Goal: Task Accomplishment & Management: Use online tool/utility

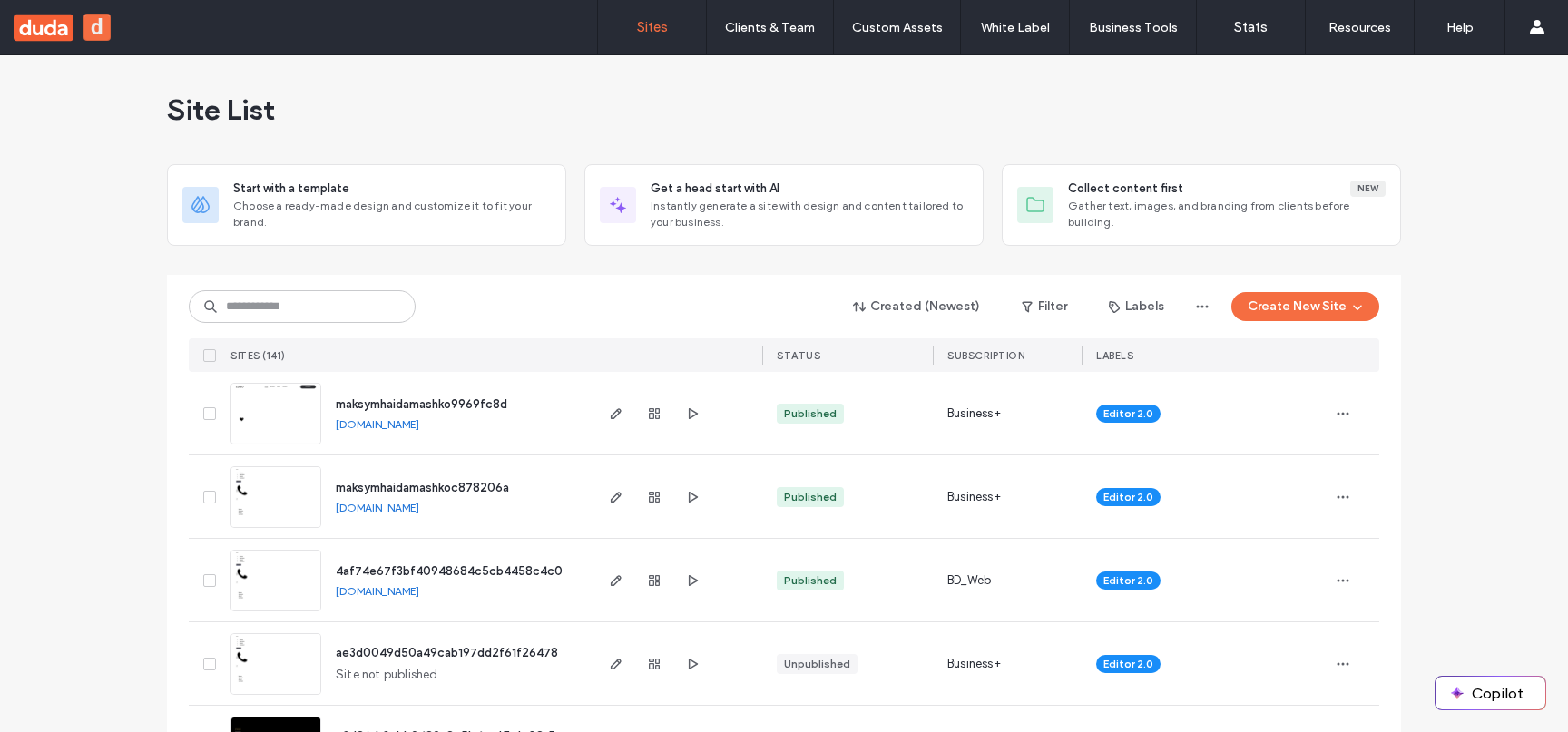
scroll to position [1, 0]
click at [699, 365] on div at bounding box center [676, 354] width 171 height 33
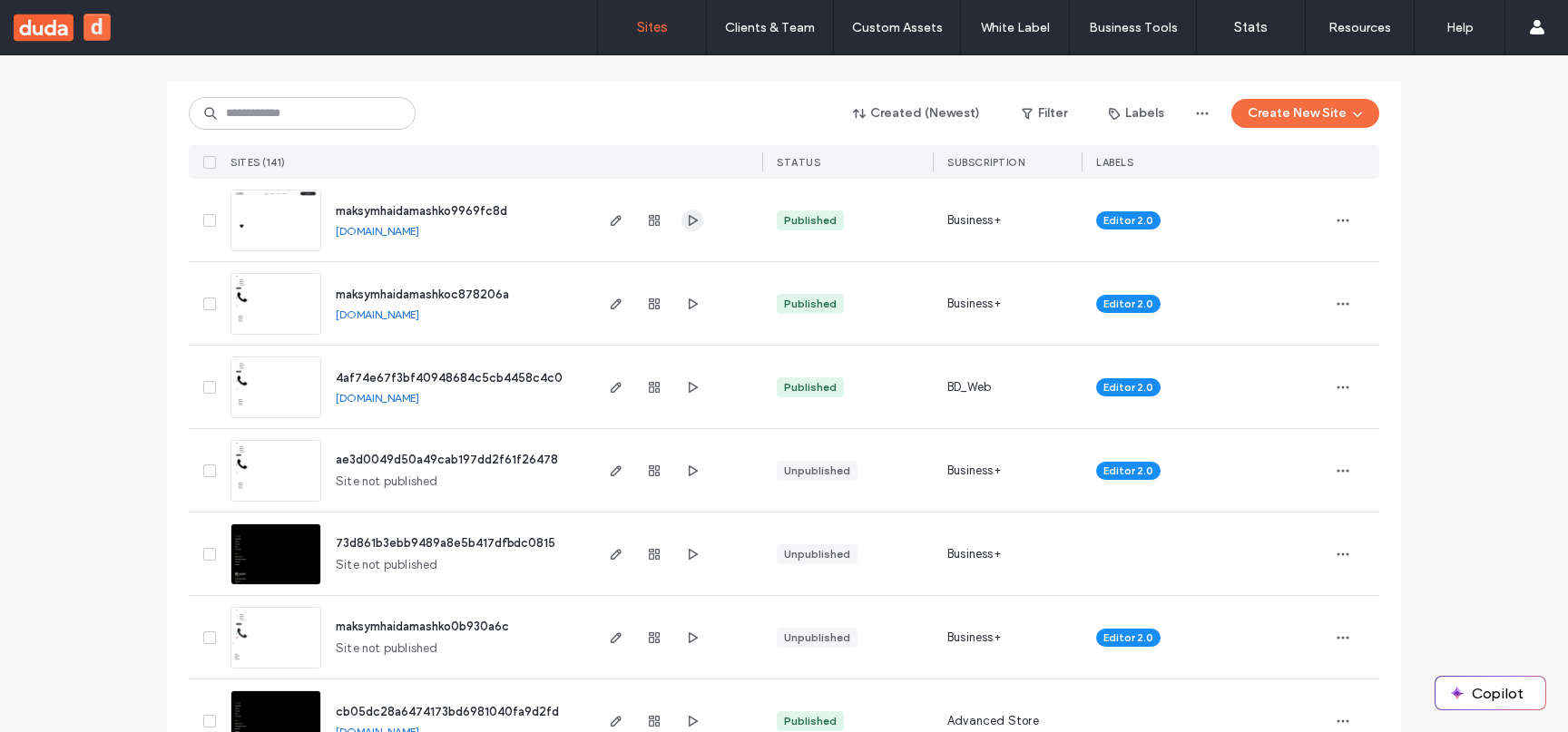
scroll to position [222, 0]
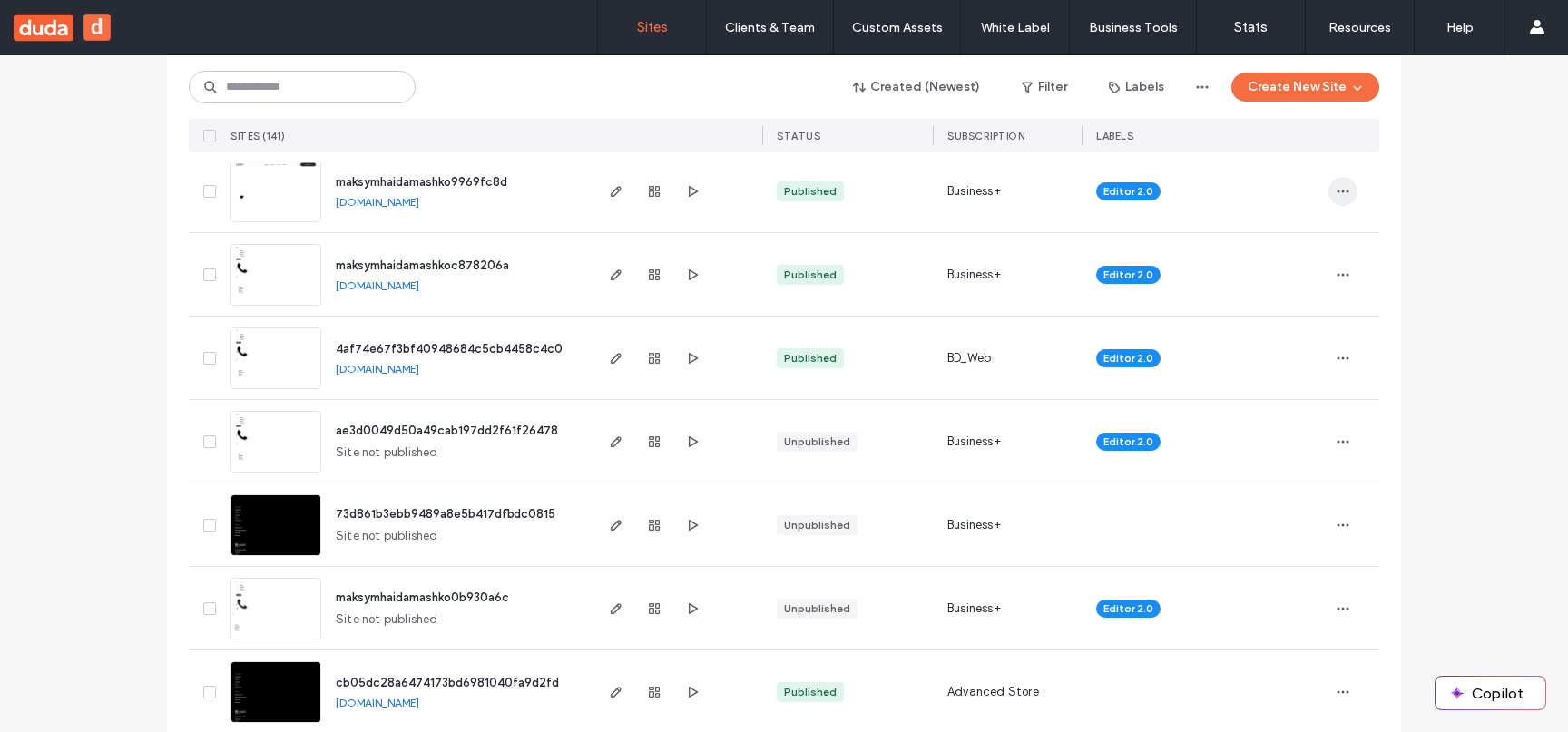
click at [1338, 197] on icon "button" at bounding box center [1343, 192] width 15 height 15
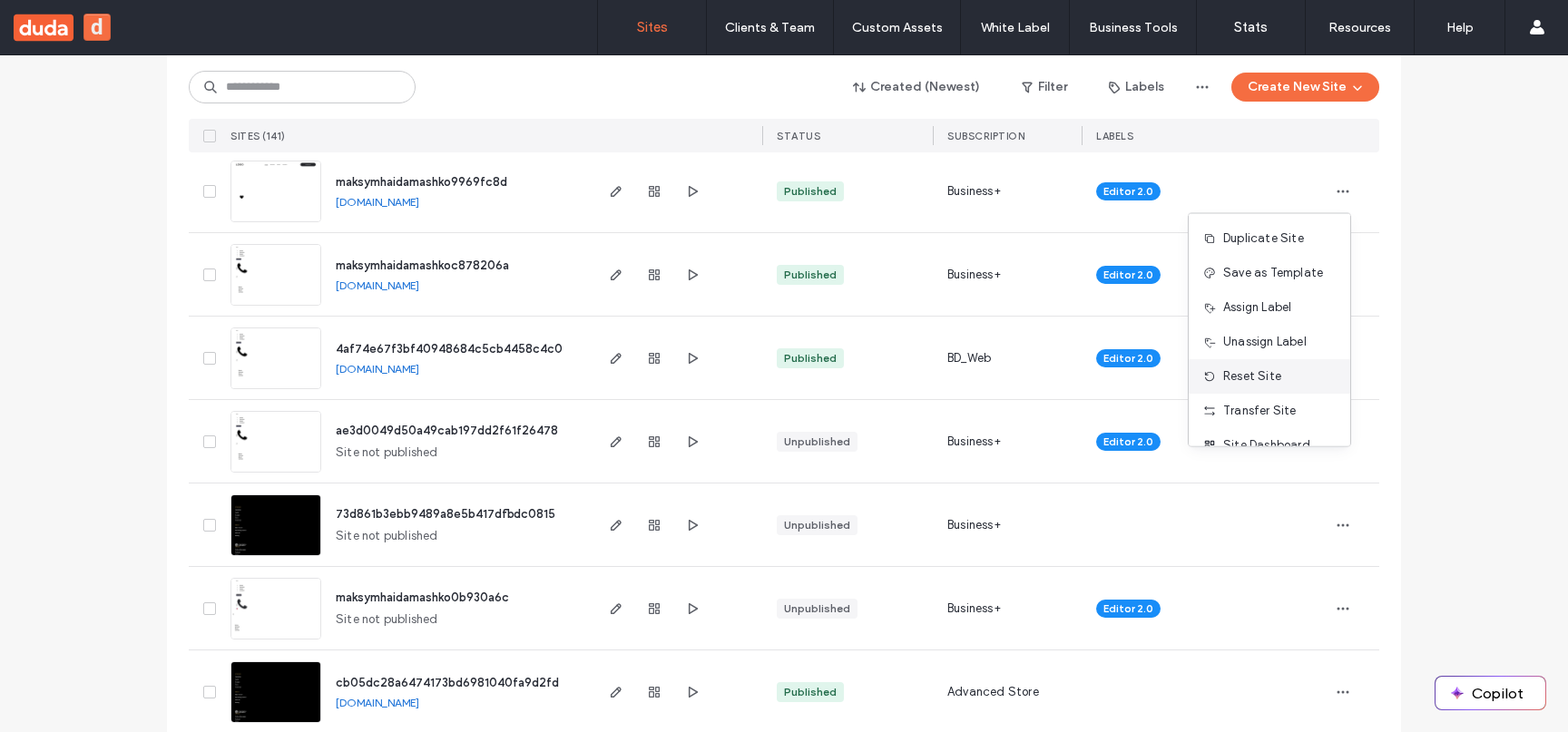
click at [1236, 377] on span "Reset Site" at bounding box center [1252, 377] width 58 height 19
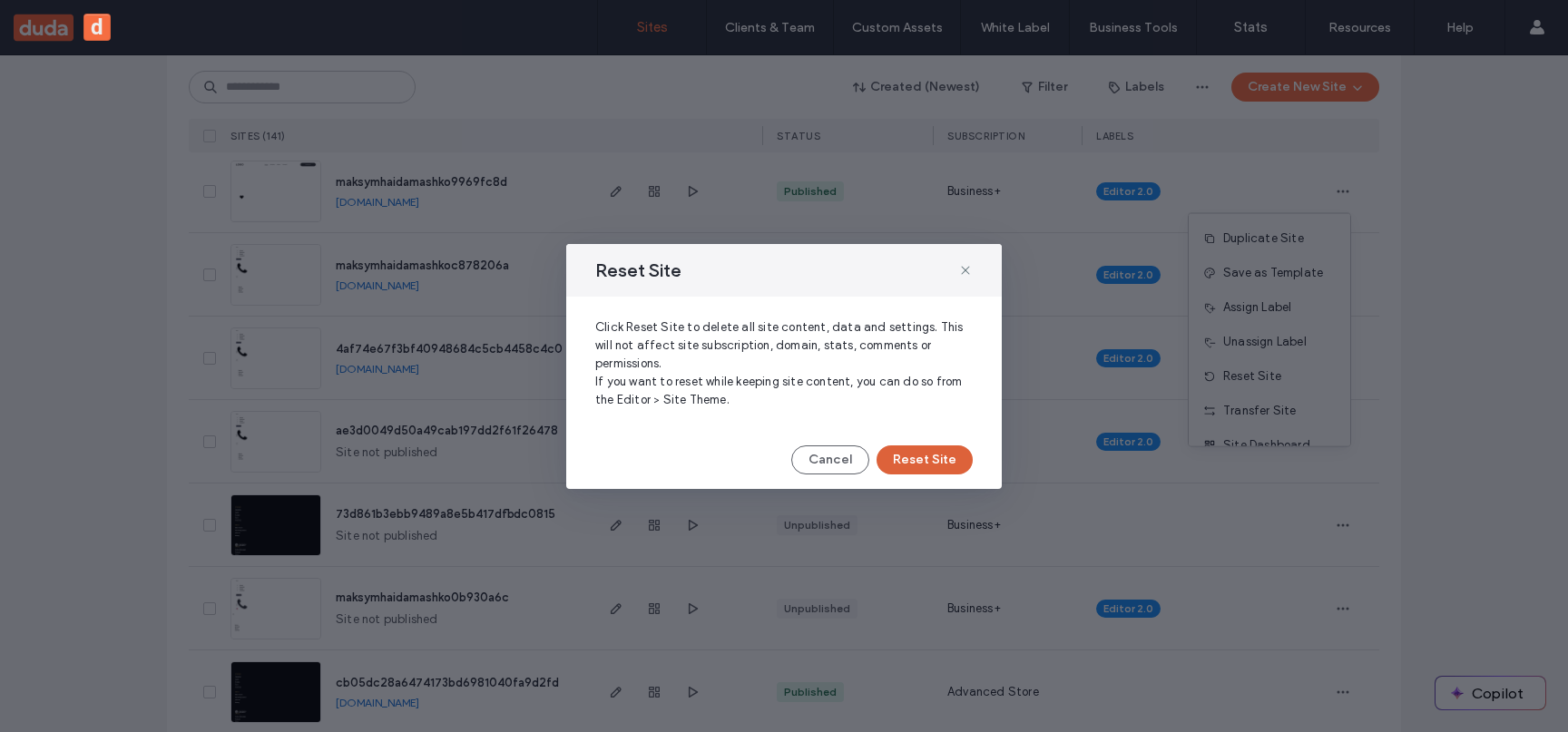
click at [927, 463] on button "Reset Site" at bounding box center [925, 459] width 96 height 29
